Goal: Task Accomplishment & Management: Use online tool/utility

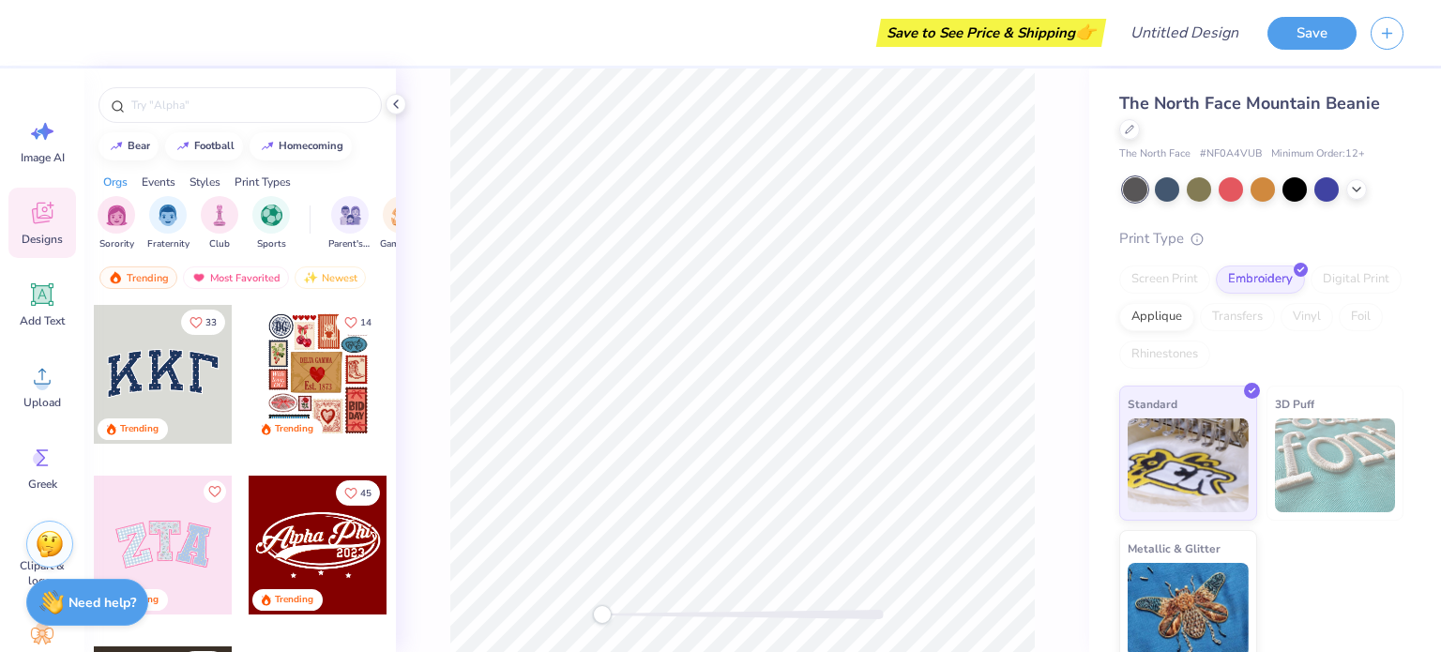
click at [205, 516] on div at bounding box center [163, 544] width 139 height 139
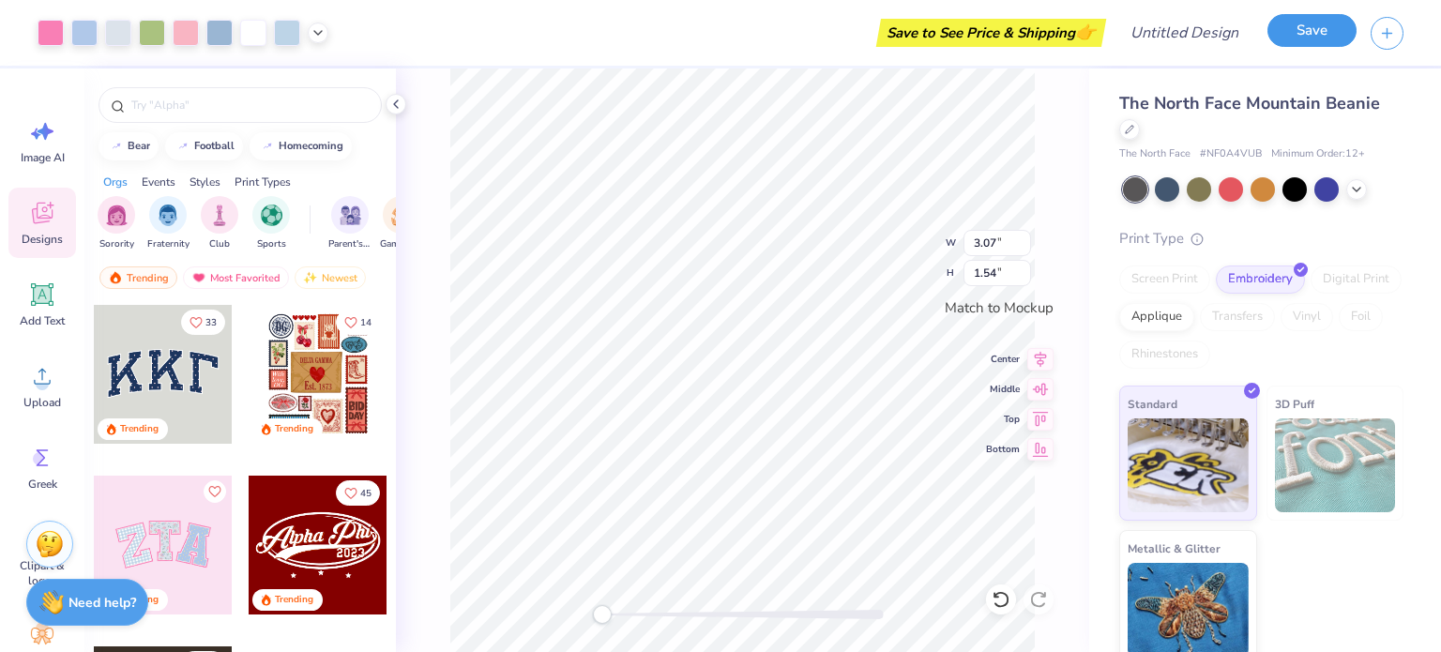
click at [1277, 29] on button "Save" at bounding box center [1311, 30] width 89 height 33
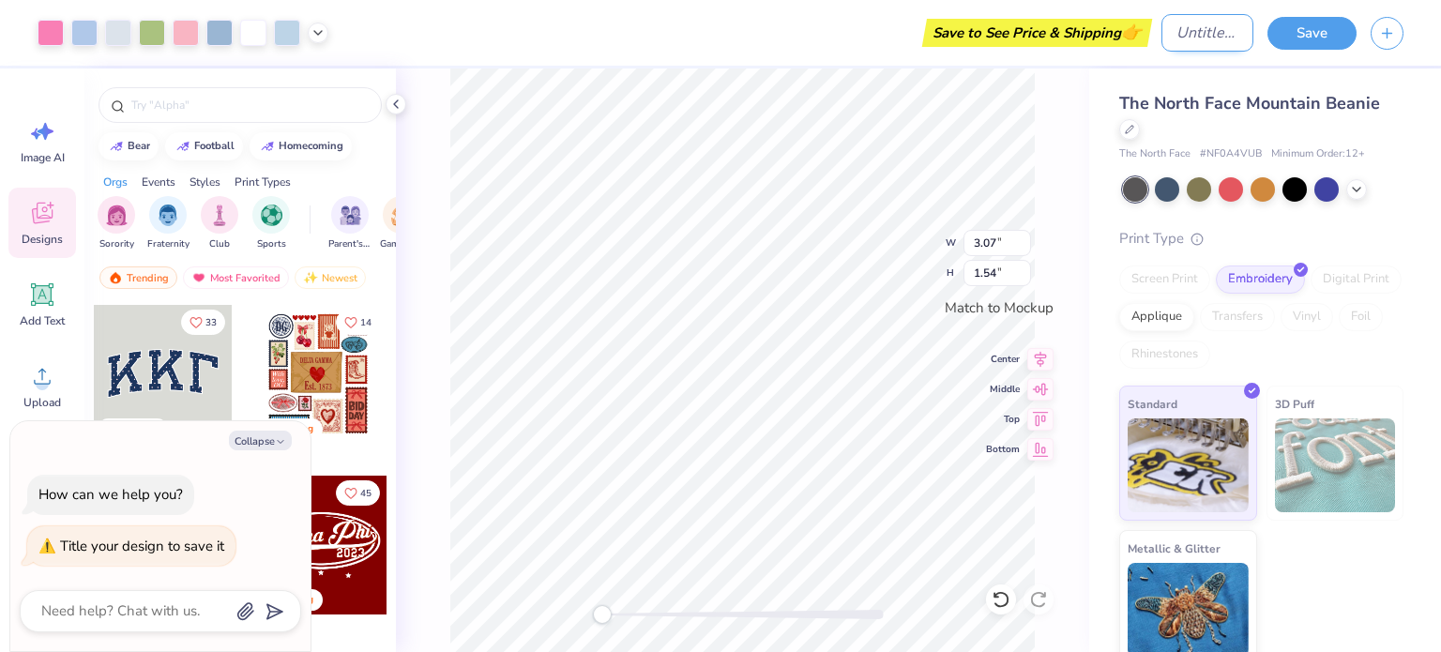
type textarea "x"
click at [1181, 35] on input "Design Title" at bounding box center [1207, 33] width 92 height 38
type input "ra"
type textarea "x"
type input "ran"
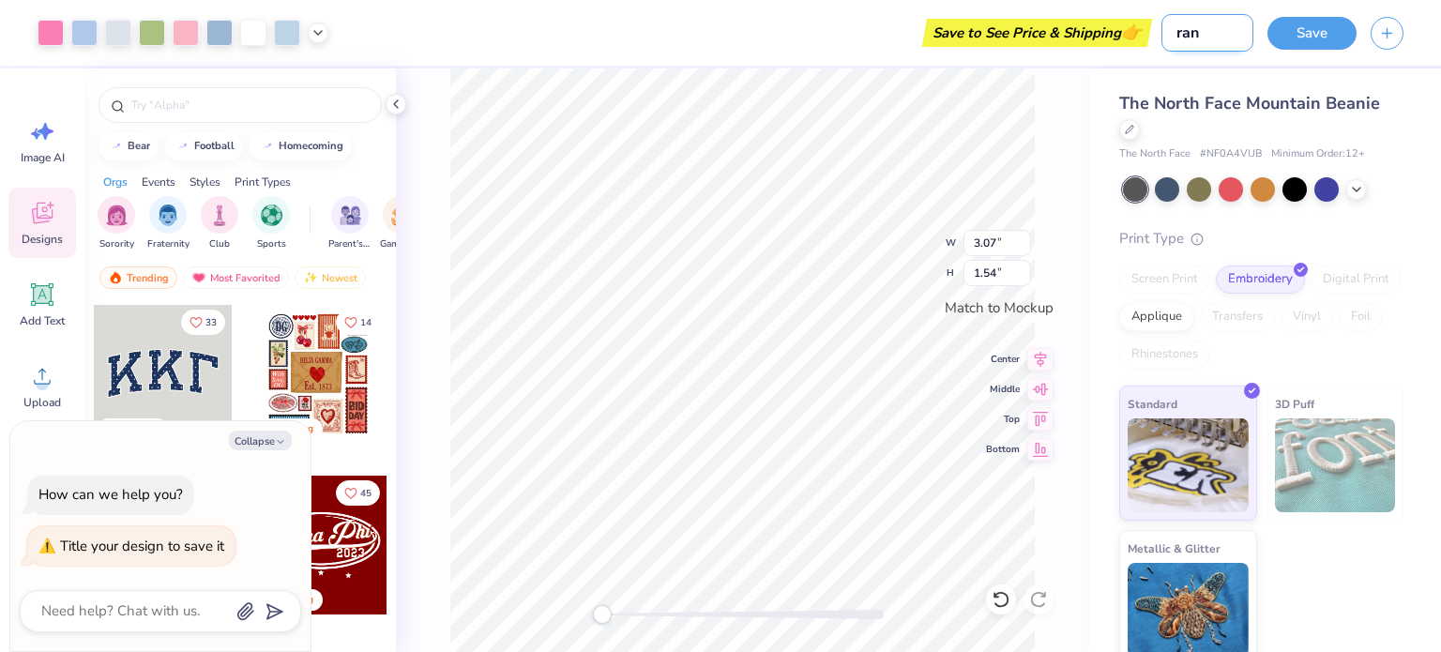
type textarea "x"
type input "rand"
type textarea "x"
type input "[PERSON_NAME]"
type textarea "x"
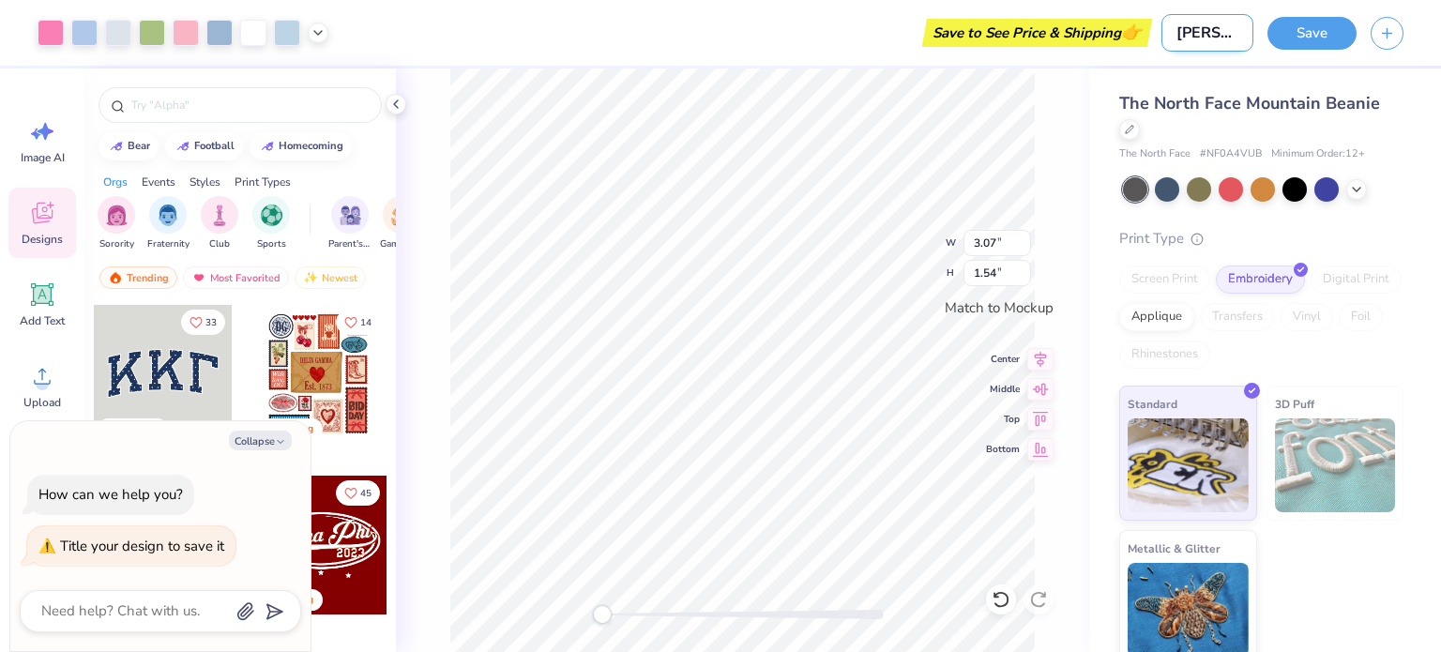
type input "random"
type textarea "x"
type input "random"
click at [1298, 38] on button "Save" at bounding box center [1311, 30] width 89 height 33
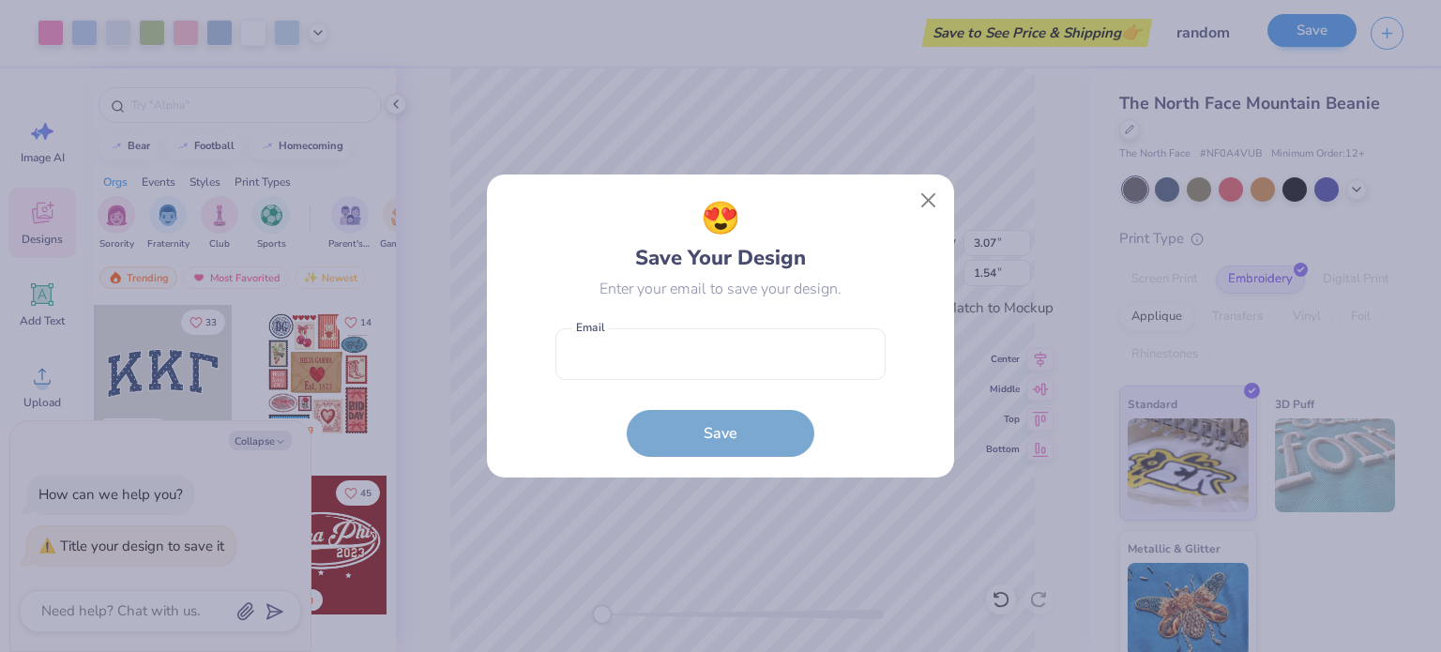
type textarea "x"
click at [717, 344] on input "email" at bounding box center [720, 354] width 330 height 52
type input "[EMAIL_ADDRESS][DOMAIN_NAME]"
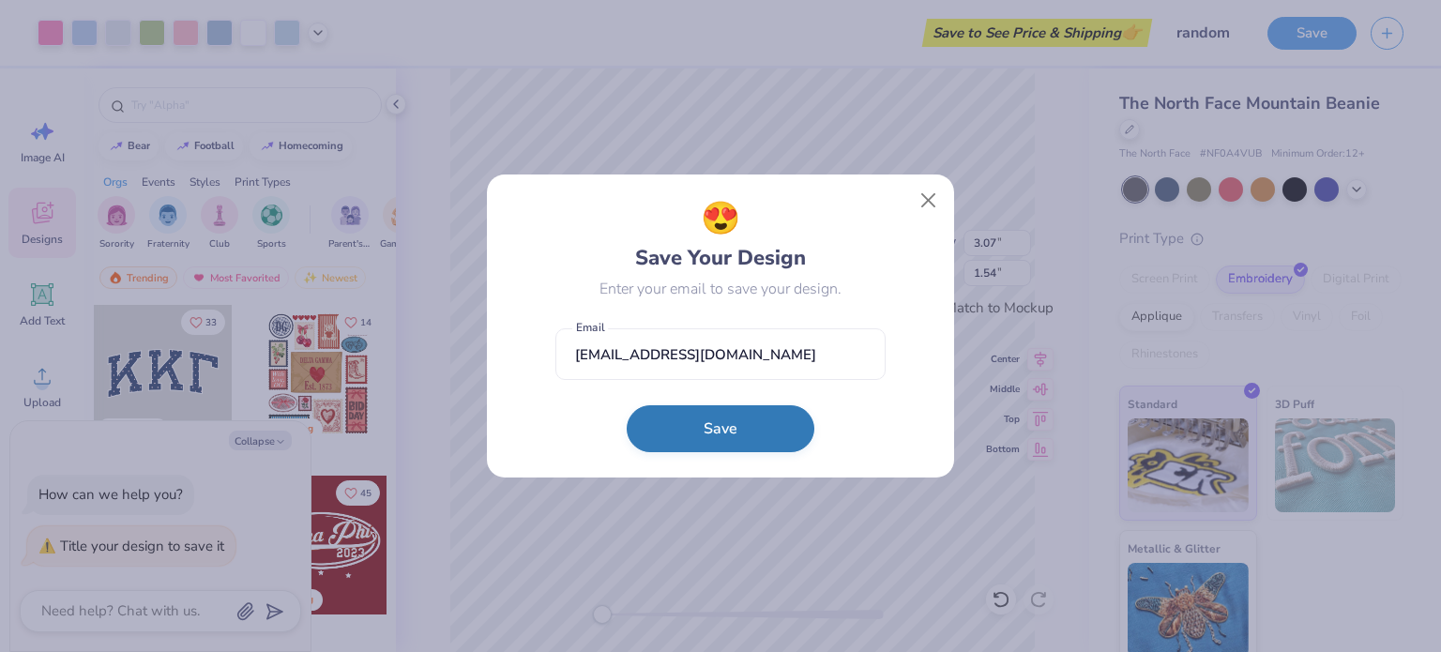
click at [746, 438] on button "Save" at bounding box center [720, 428] width 188 height 47
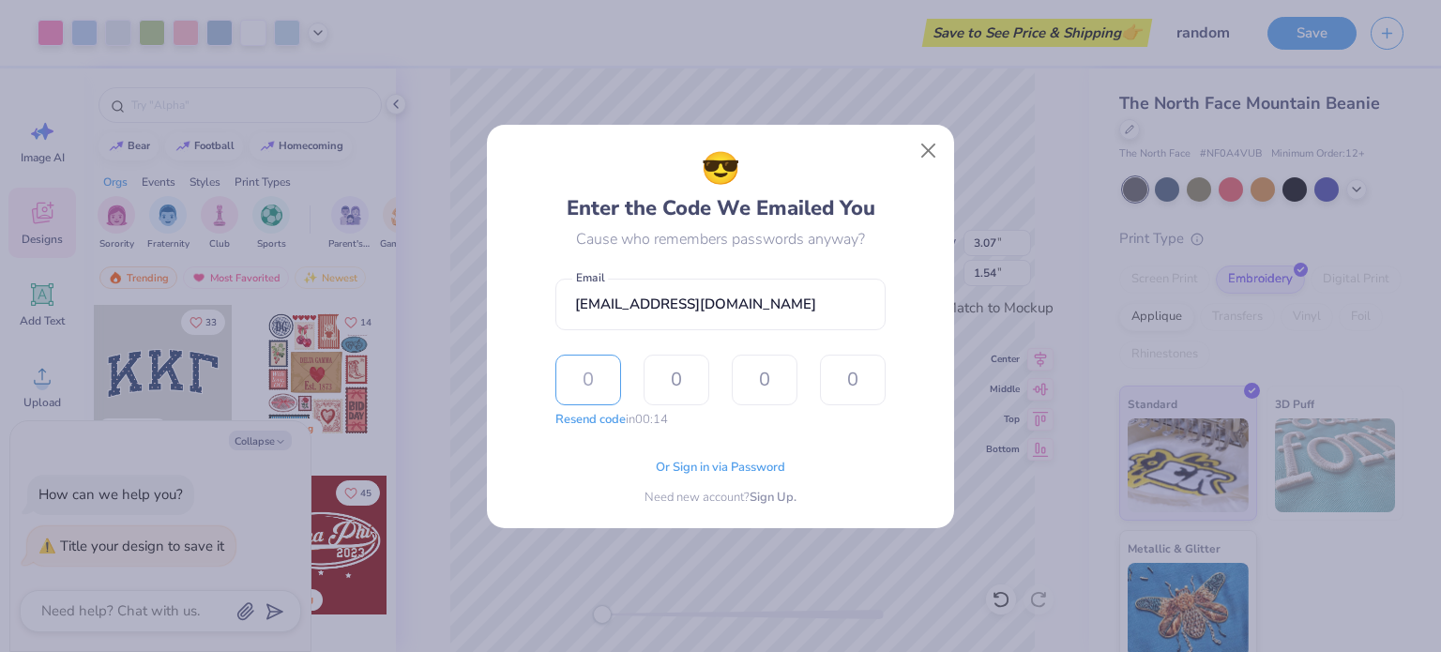
type input "6"
type input "7"
type input "4"
type input "6"
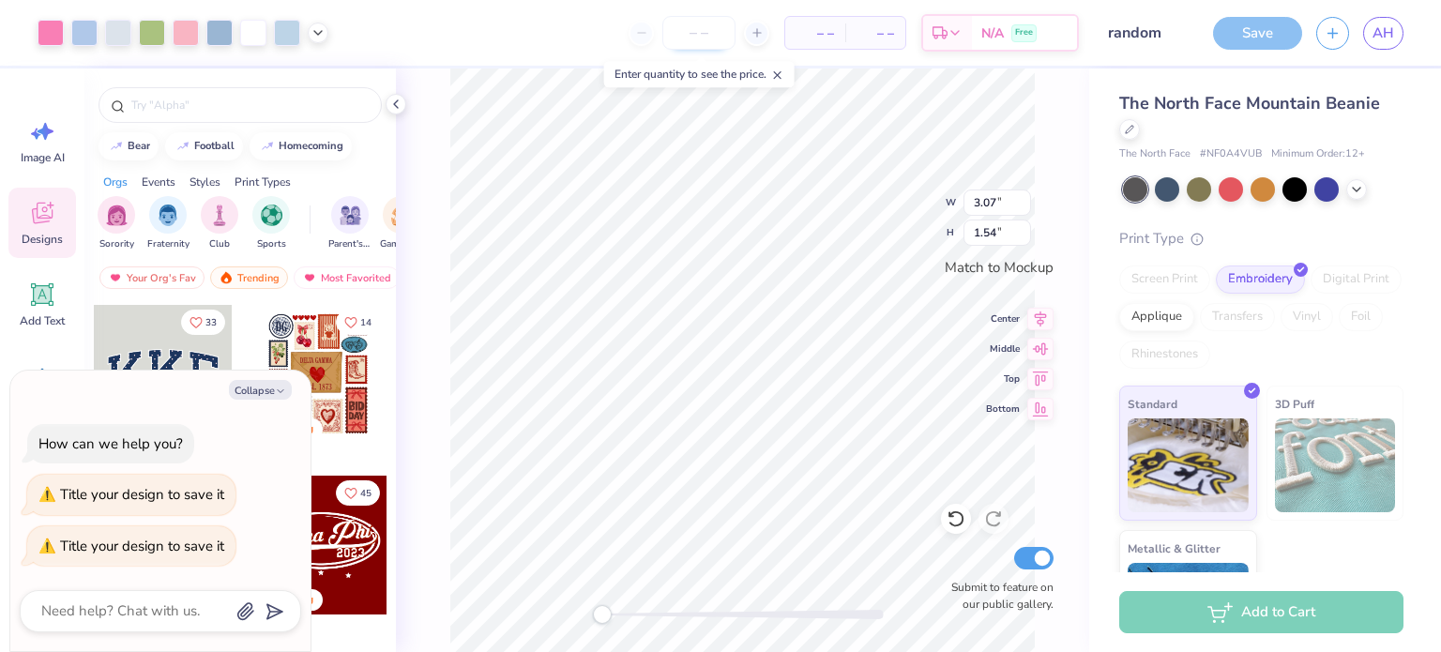
click at [686, 22] on input "number" at bounding box center [698, 33] width 73 height 34
click at [763, 23] on div "– – Per Item – – Total Est. Delivery N/A Free" at bounding box center [710, 33] width 736 height 66
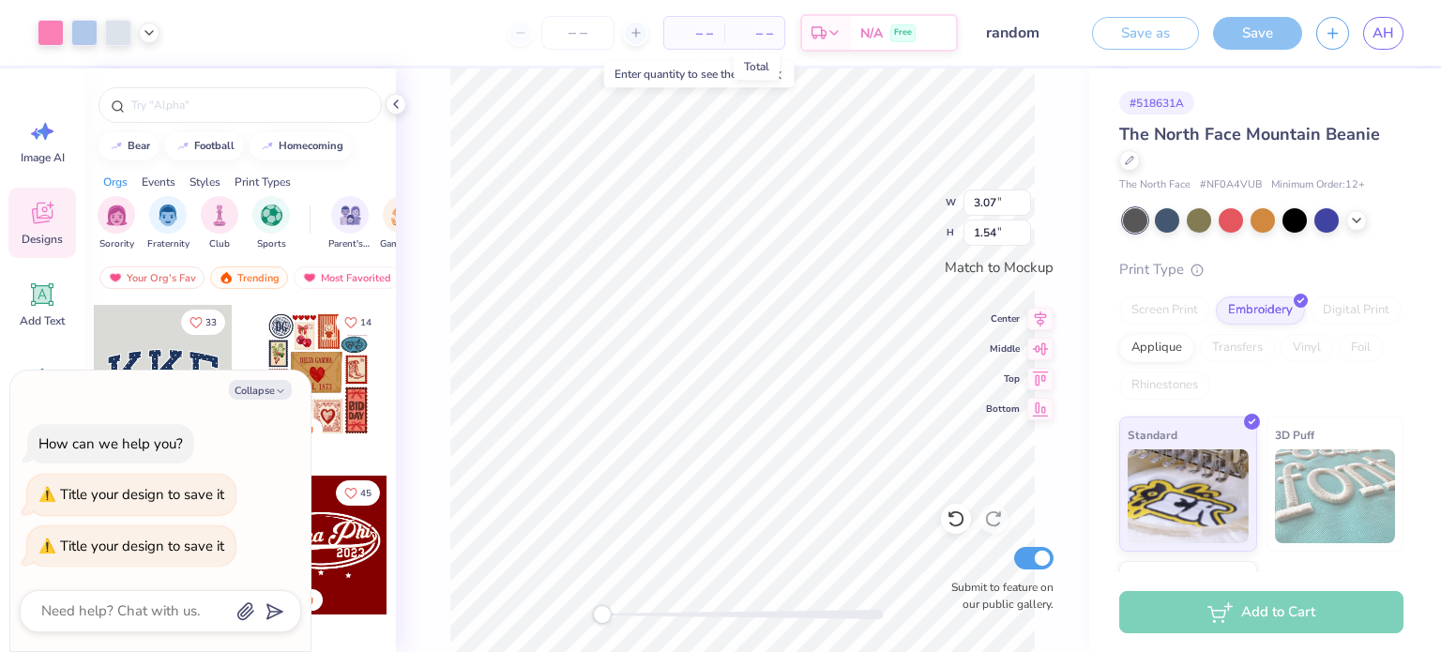
type textarea "x"
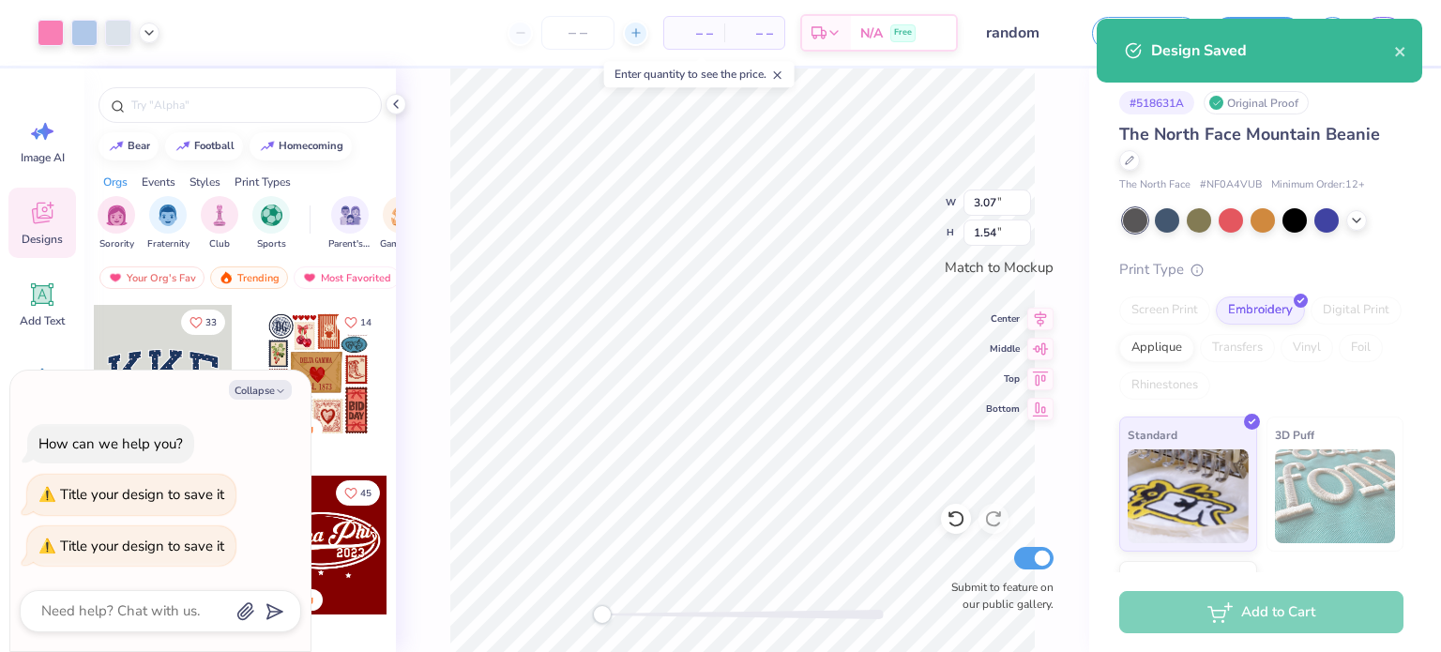
click at [634, 41] on div at bounding box center [635, 33] width 25 height 25
type input "12"
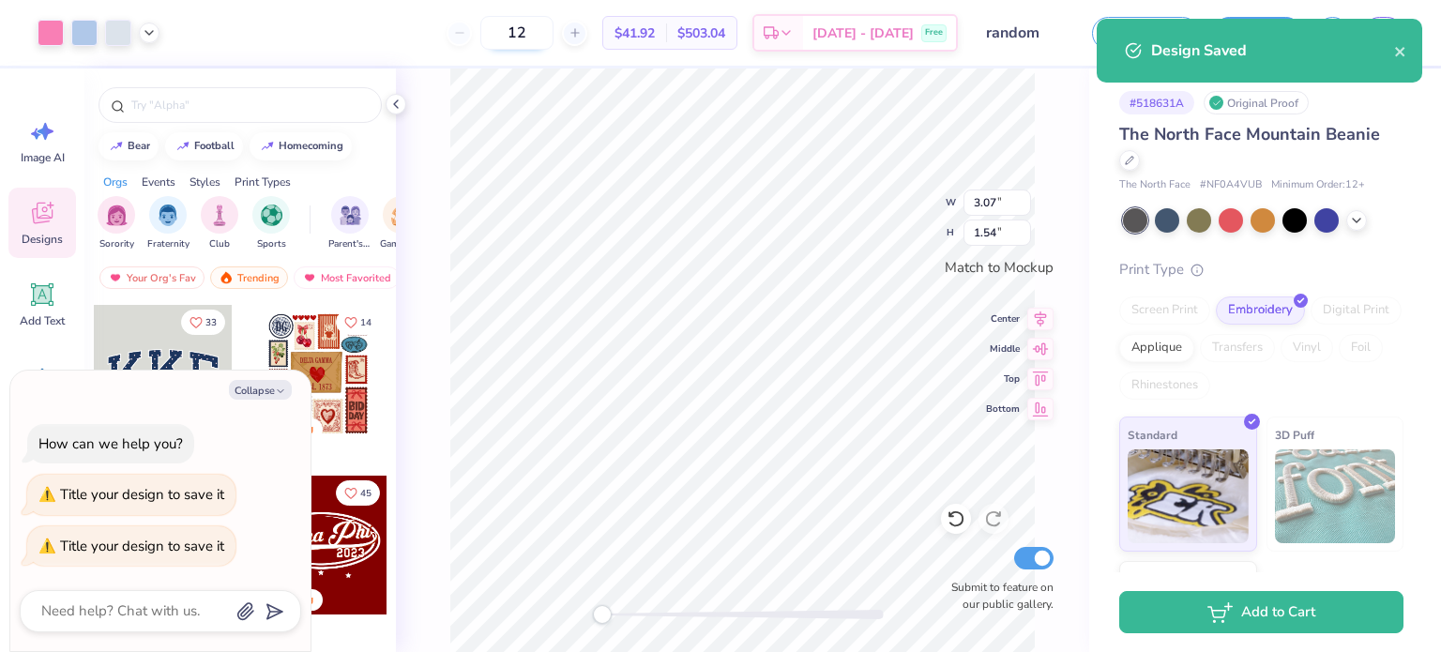
click at [520, 40] on input "12" at bounding box center [516, 33] width 73 height 34
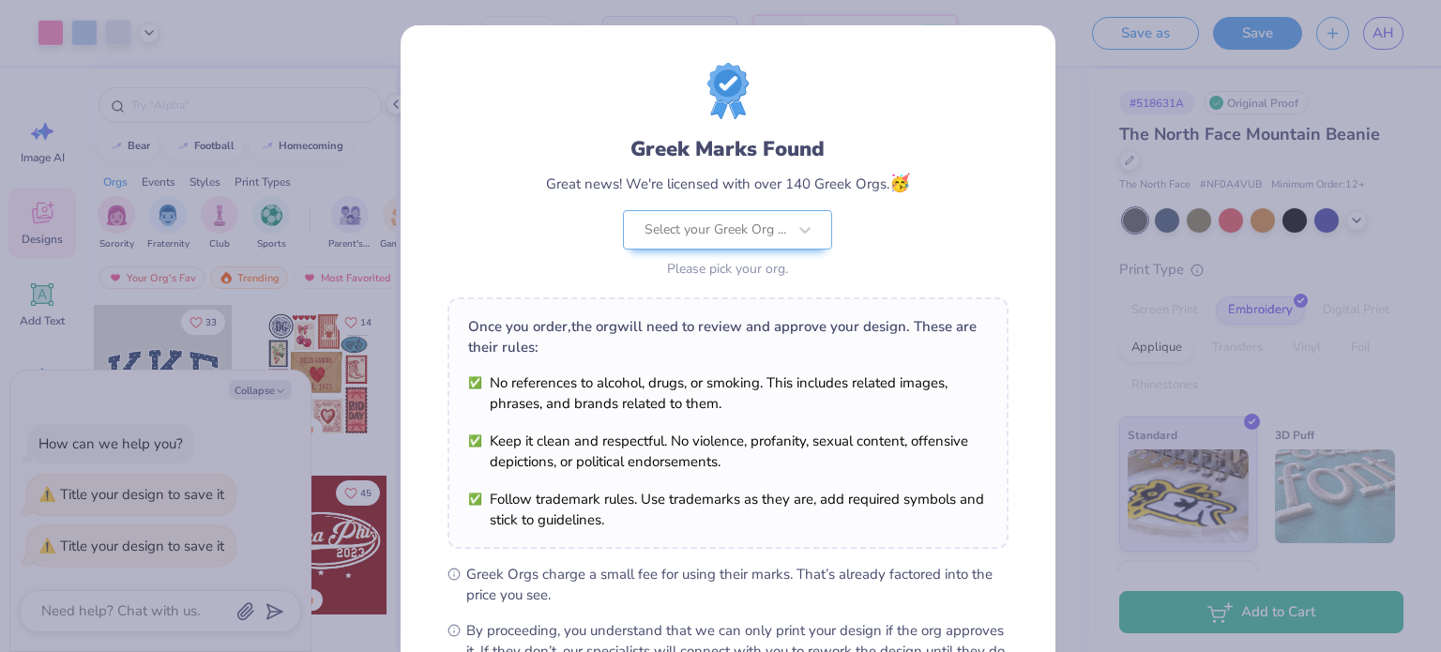
click at [1059, 173] on div "Greek Marks Found Great news! We're licensed with over 140 Greek Orgs. 🥳 Select…" at bounding box center [720, 326] width 1441 height 652
click at [757, 225] on div at bounding box center [715, 230] width 142 height 24
click at [987, 234] on div "Greek Marks Found Great news! We're licensed with over 140 Greek Orgs. 🥳 Select…" at bounding box center [727, 172] width 561 height 219
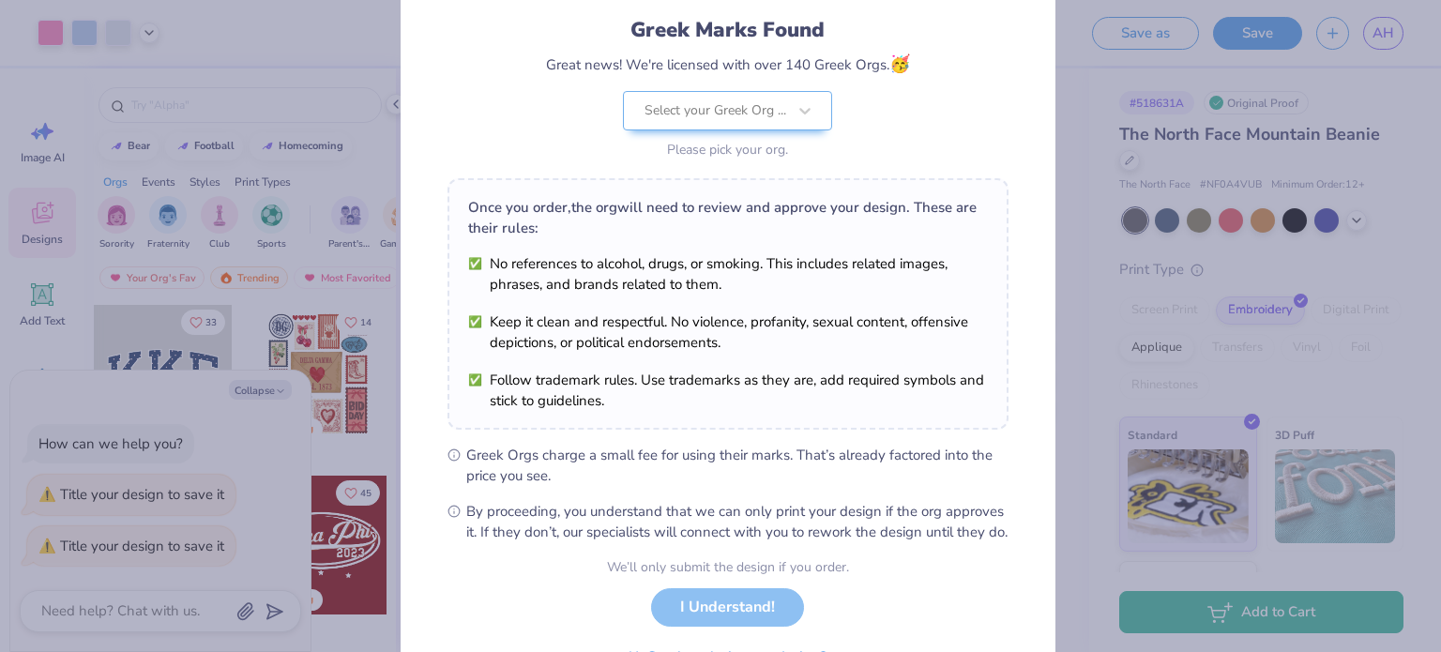
scroll to position [224, 0]
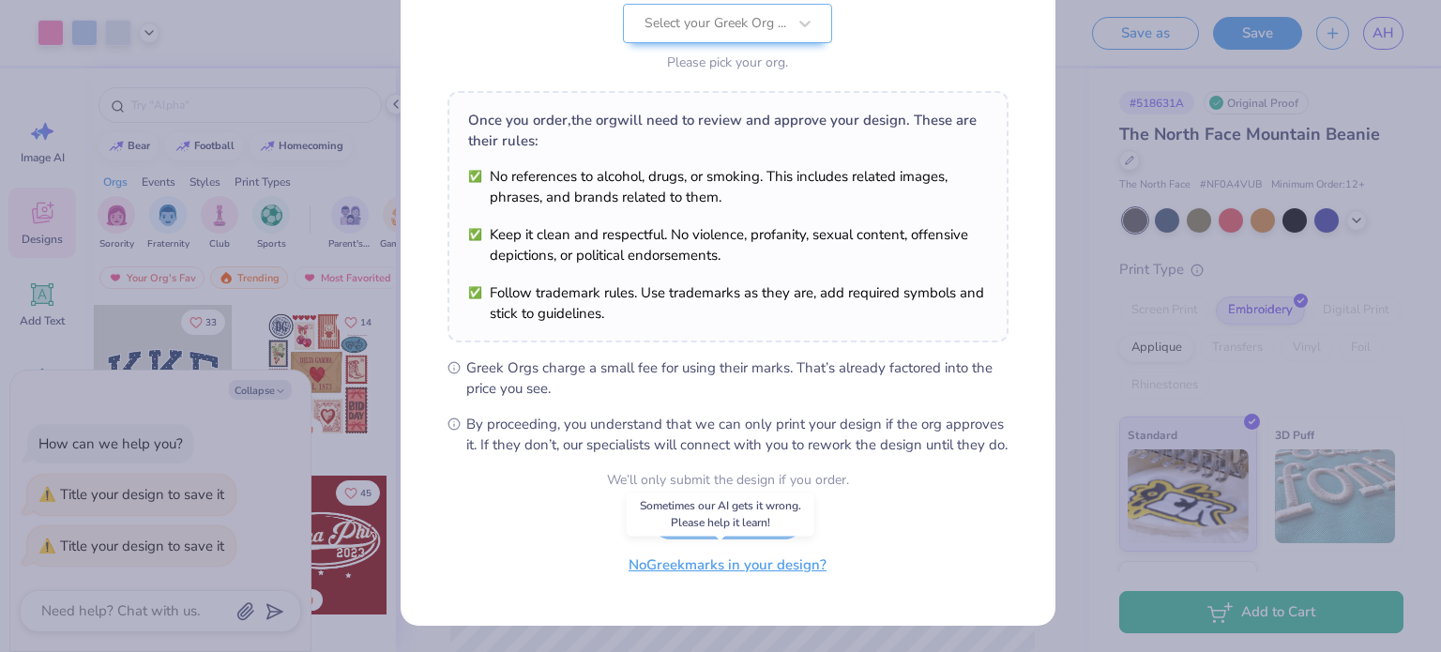
click at [766, 574] on button "No Greek marks in your design?" at bounding box center [727, 565] width 230 height 38
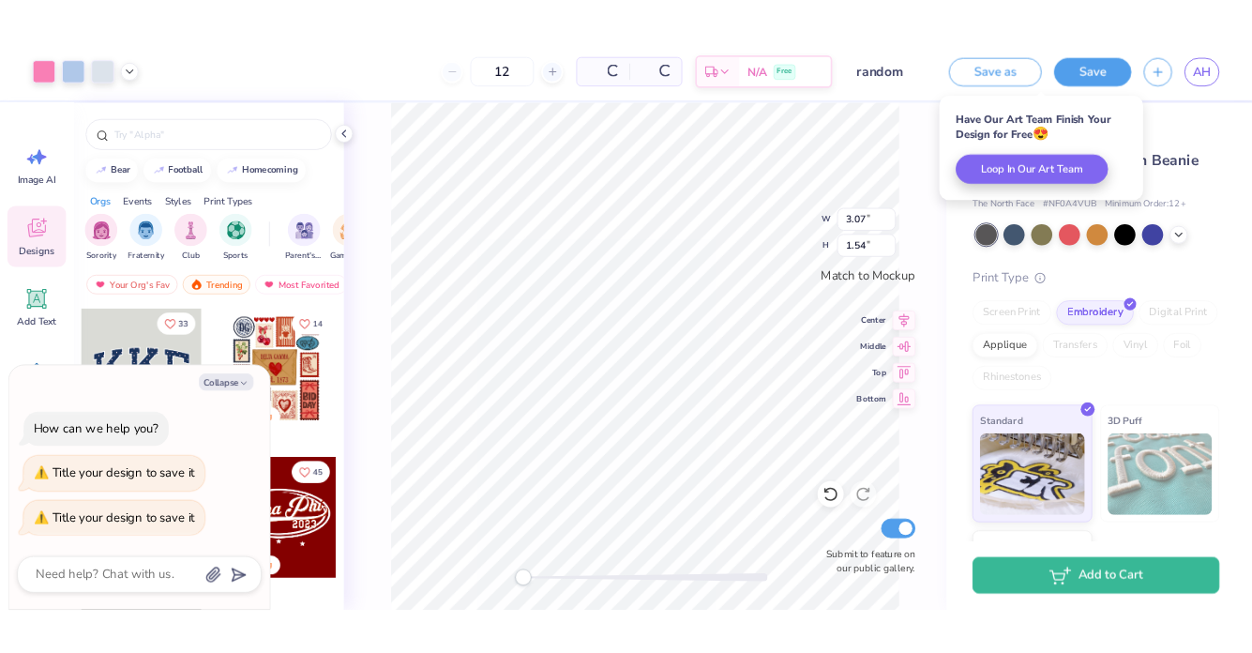
scroll to position [0, 0]
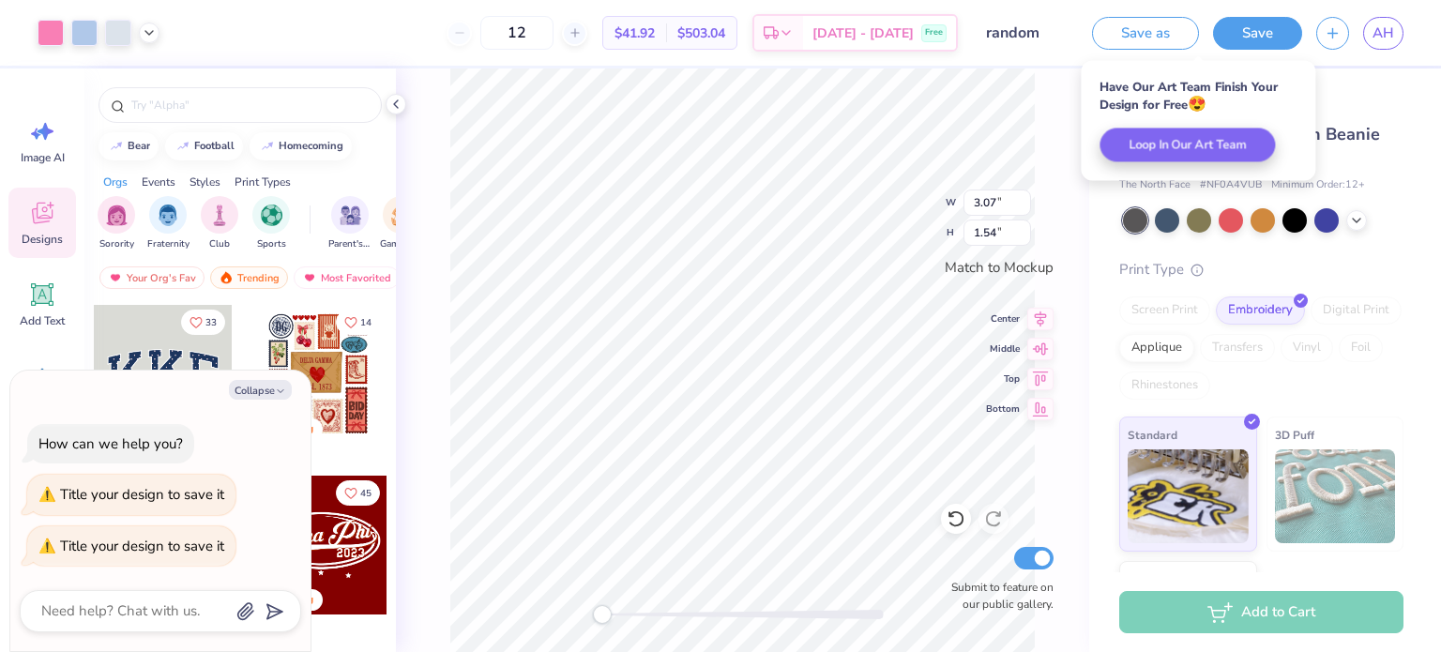
click at [490, 39] on div "12" at bounding box center [516, 33] width 141 height 34
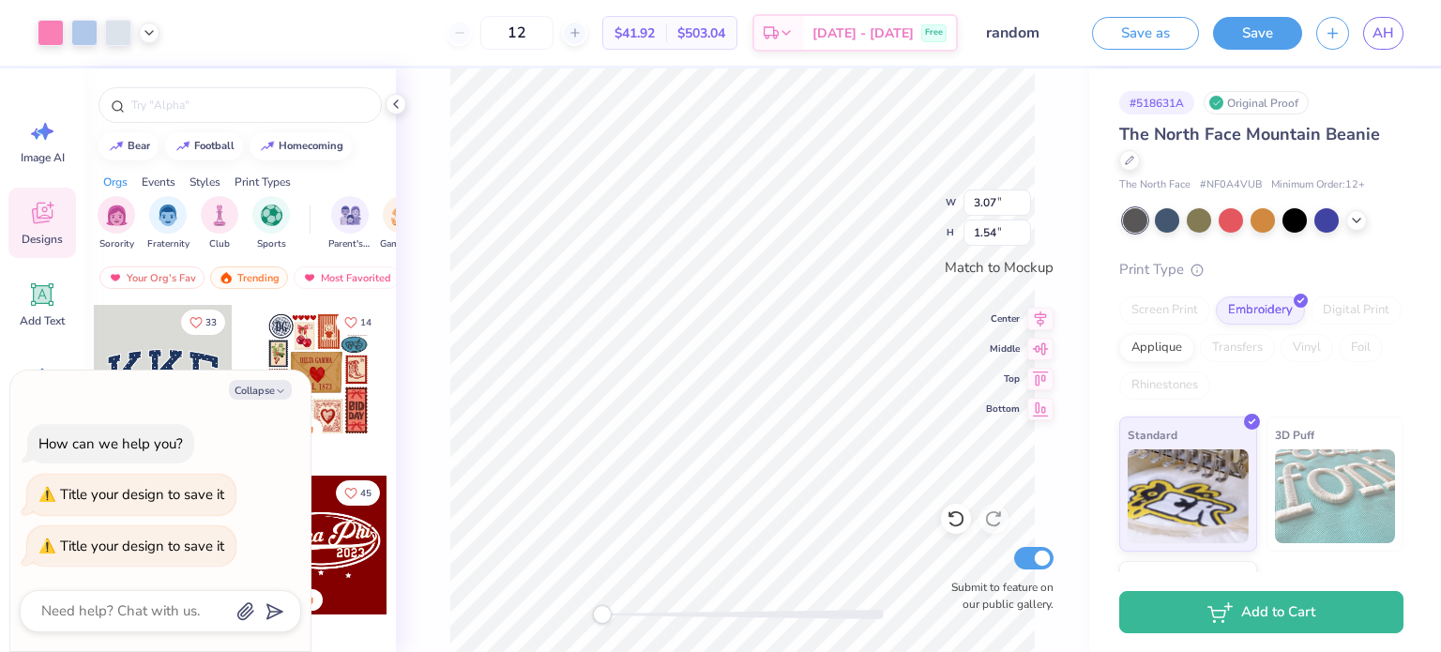
click at [490, 39] on div "12" at bounding box center [516, 33] width 141 height 34
click at [591, 67] on div "Art colors 12 $41.92 Per Item $503.04 Total Est. Delivery [DATE] - [DATE] Free …" at bounding box center [720, 326] width 1441 height 652
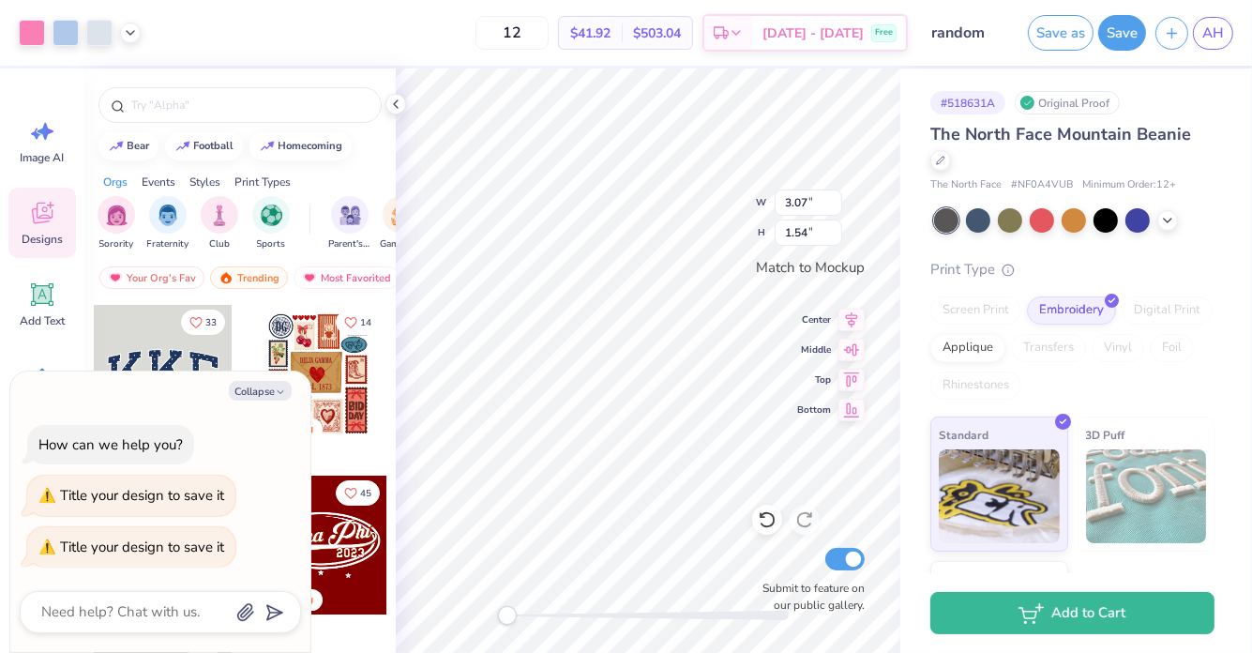
type textarea "x"
